Goal: Check status: Check status

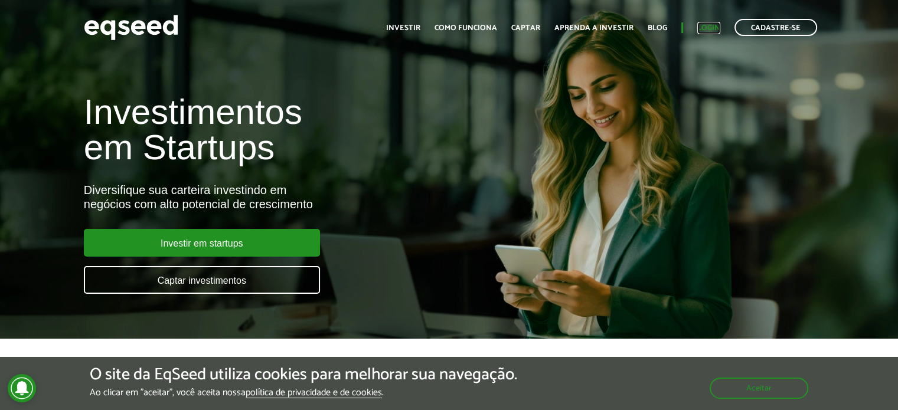
click at [719, 25] on link "Login" at bounding box center [708, 28] width 23 height 8
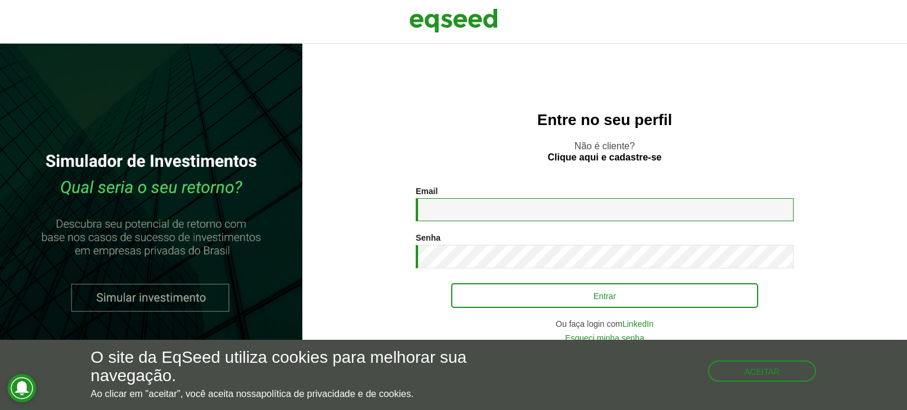
type input "**********"
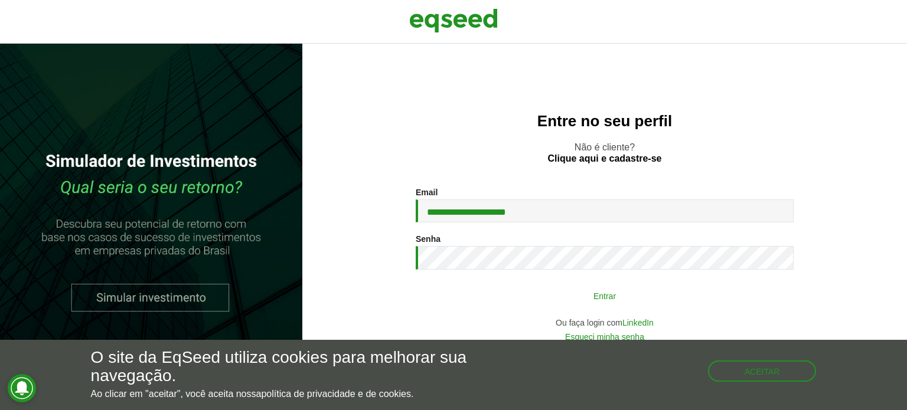
click at [566, 298] on button "Entrar" at bounding box center [604, 296] width 307 height 22
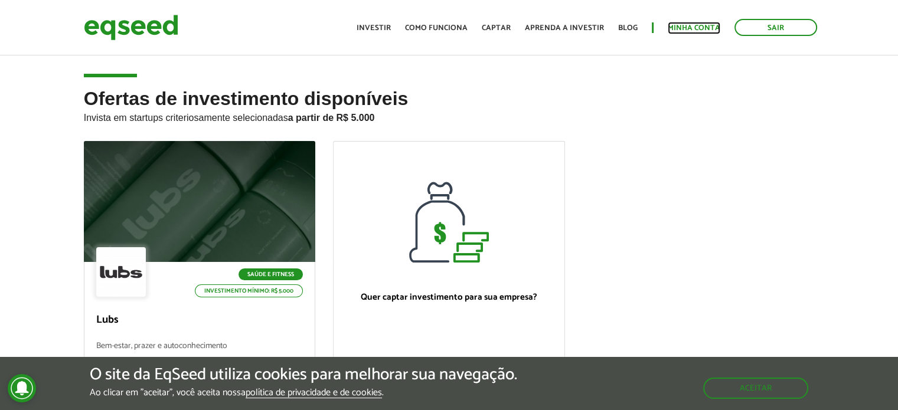
click at [688, 31] on link "Minha conta" at bounding box center [694, 28] width 53 height 8
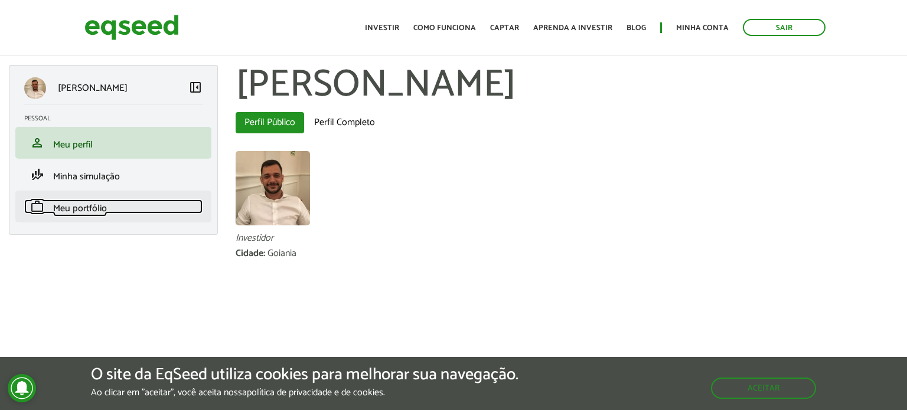
click at [97, 211] on span "Meu portfólio" at bounding box center [80, 209] width 54 height 16
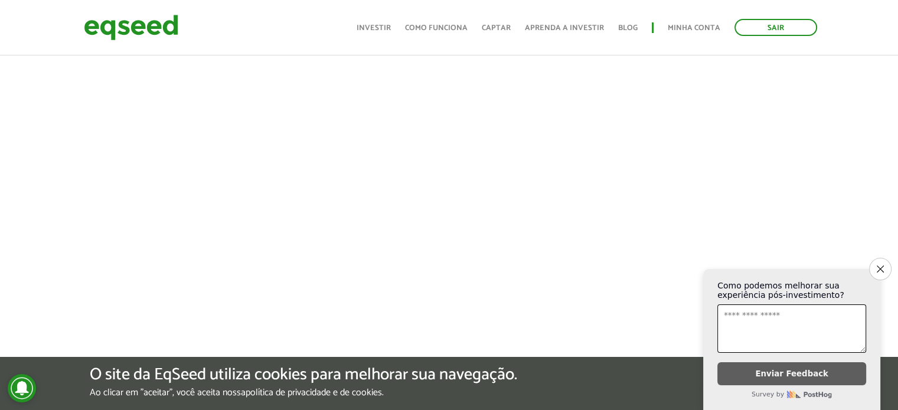
scroll to position [472, 0]
click at [881, 265] on icon "Close survey" at bounding box center [880, 269] width 8 height 8
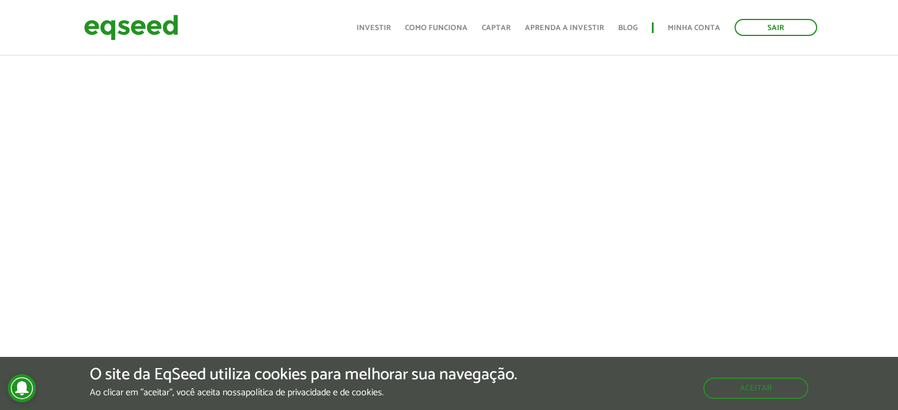
scroll to position [673, 0]
click at [705, 24] on link "Minha conta" at bounding box center [694, 28] width 53 height 8
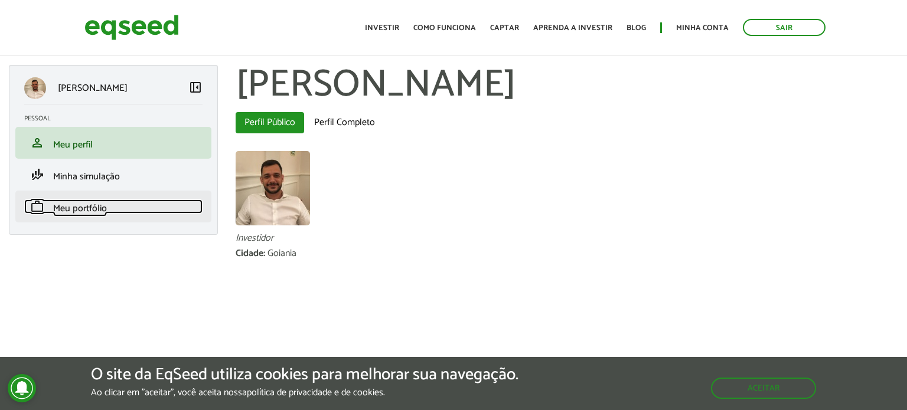
click at [103, 206] on span "Meu portfólio" at bounding box center [80, 209] width 54 height 16
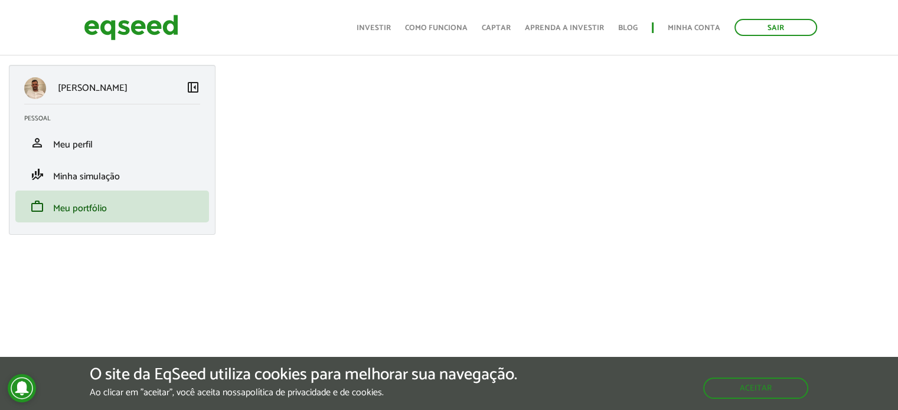
scroll to position [177, 0]
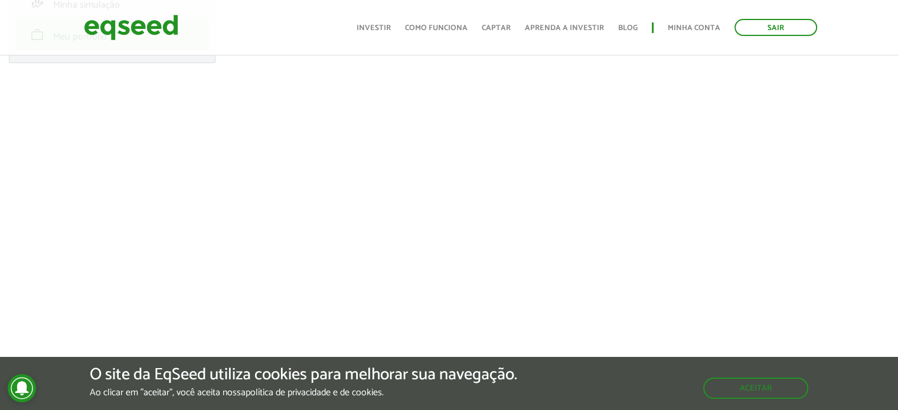
scroll to position [177, 0]
